Goal: Task Accomplishment & Management: Manage account settings

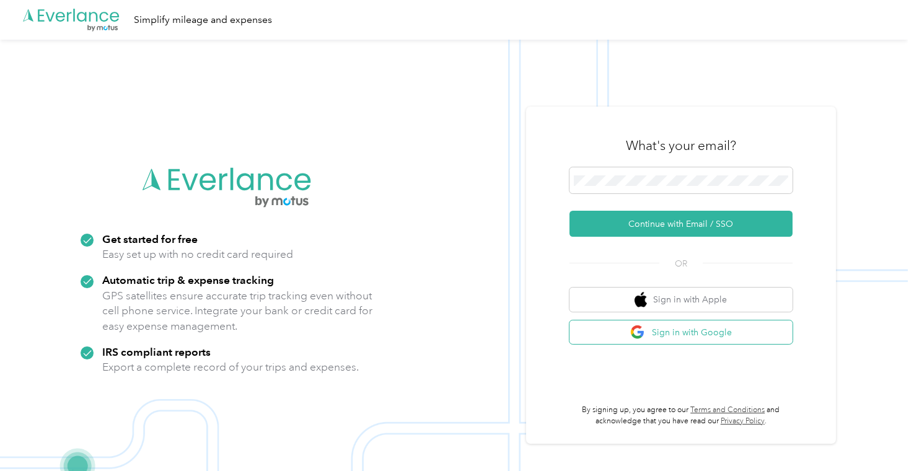
click at [677, 321] on button "Sign in with Google" at bounding box center [681, 332] width 223 height 24
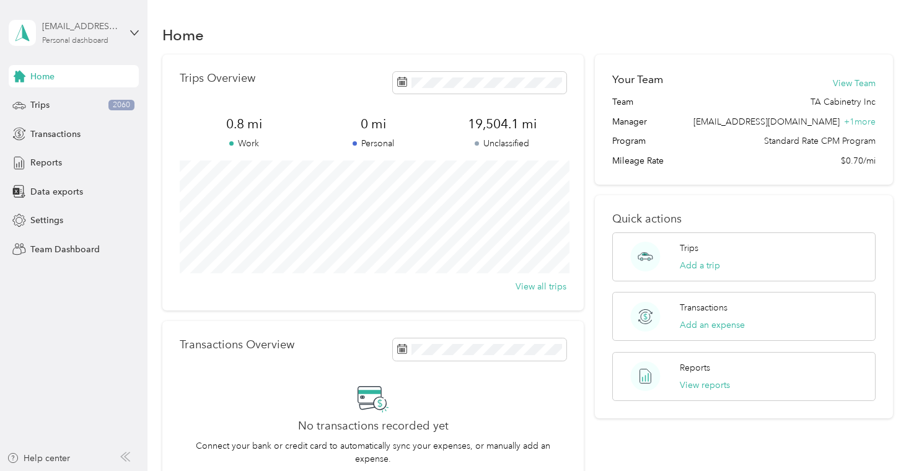
click at [102, 42] on div "Personal dashboard" at bounding box center [75, 40] width 66 height 7
click at [97, 103] on div "Team dashboard" at bounding box center [139, 102] width 244 height 22
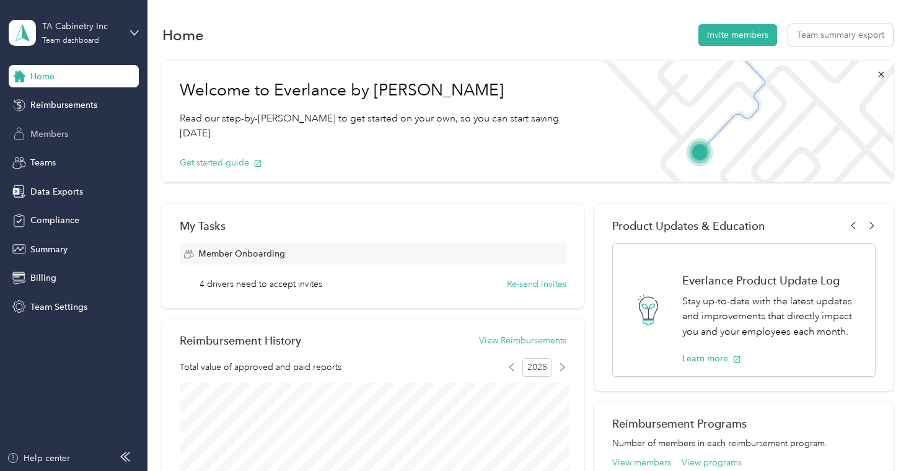
click at [45, 130] on span "Members" at bounding box center [49, 134] width 38 height 13
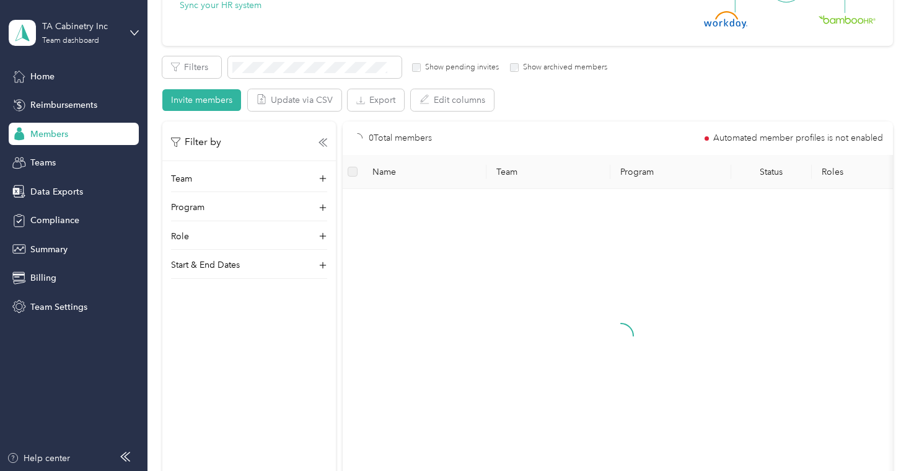
scroll to position [175, 0]
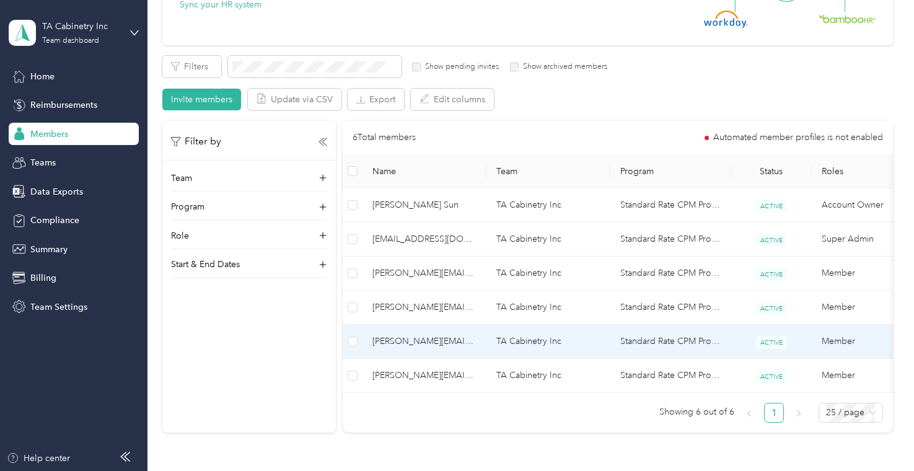
click at [408, 343] on span "[PERSON_NAME][EMAIL_ADDRESS][DOMAIN_NAME]" at bounding box center [425, 342] width 104 height 14
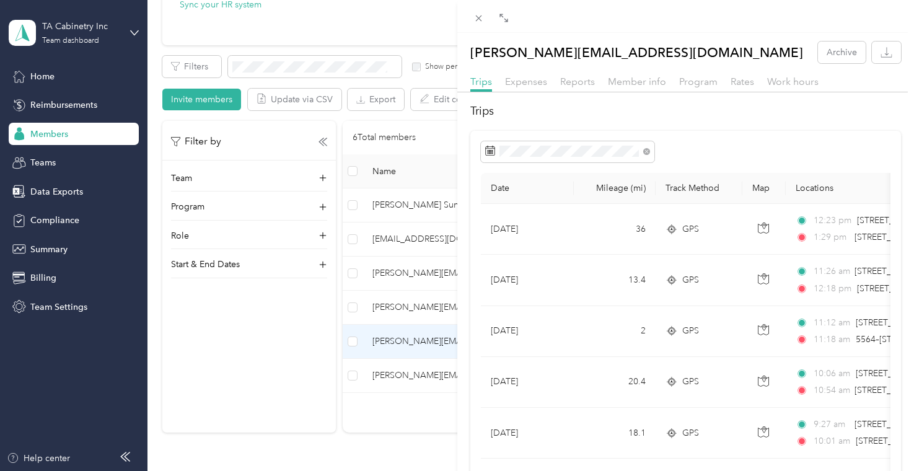
click at [396, 23] on div "[PERSON_NAME][EMAIL_ADDRESS][DOMAIN_NAME] Archive Trips Expenses Reports Member…" at bounding box center [457, 235] width 914 height 471
